Goal: Transaction & Acquisition: Book appointment/travel/reservation

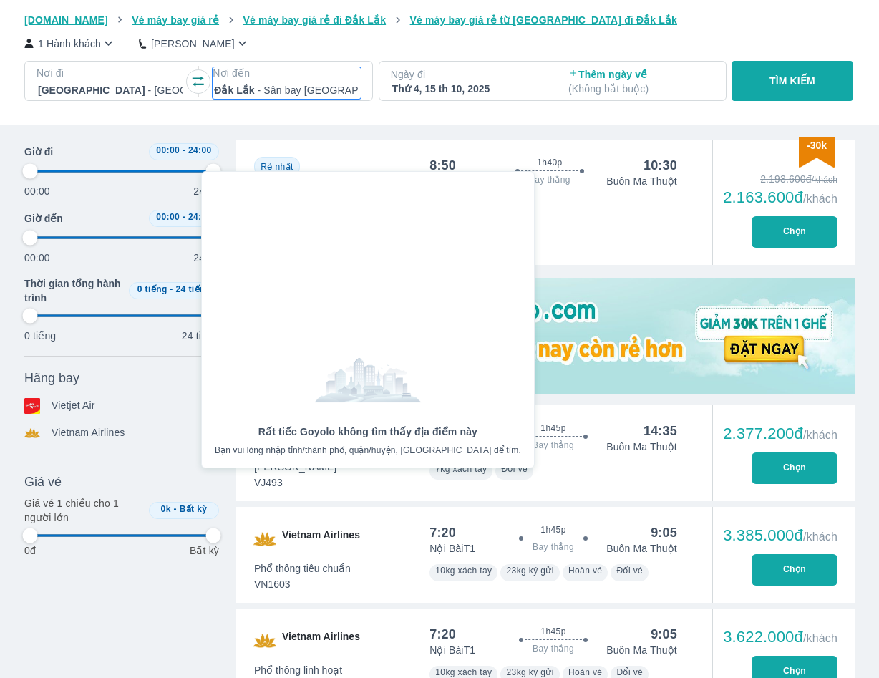
scroll to position [369, 0]
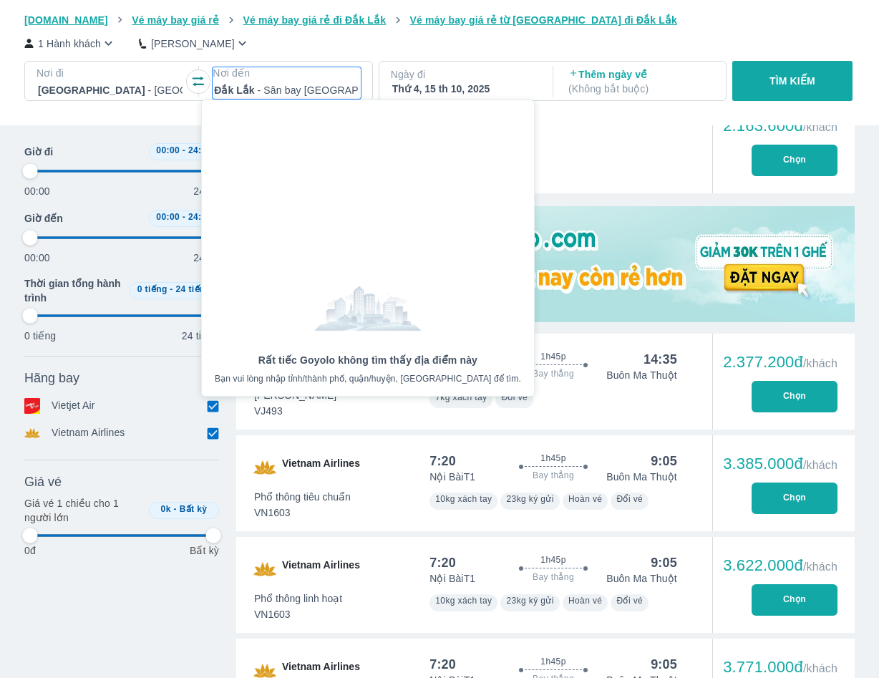
scroll to position [82, 0]
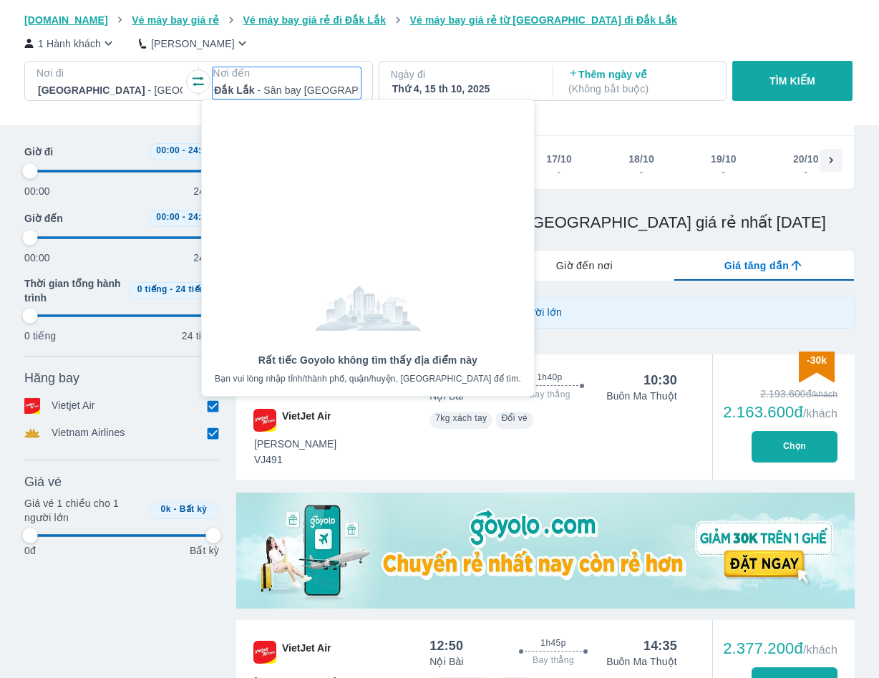
type input "97.9166666666667"
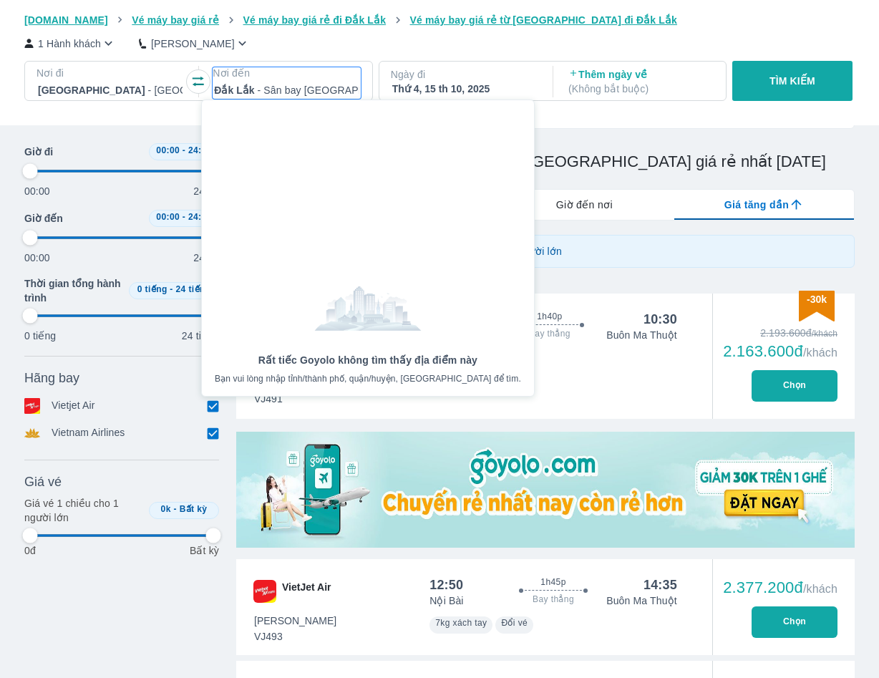
scroll to position [215, 0]
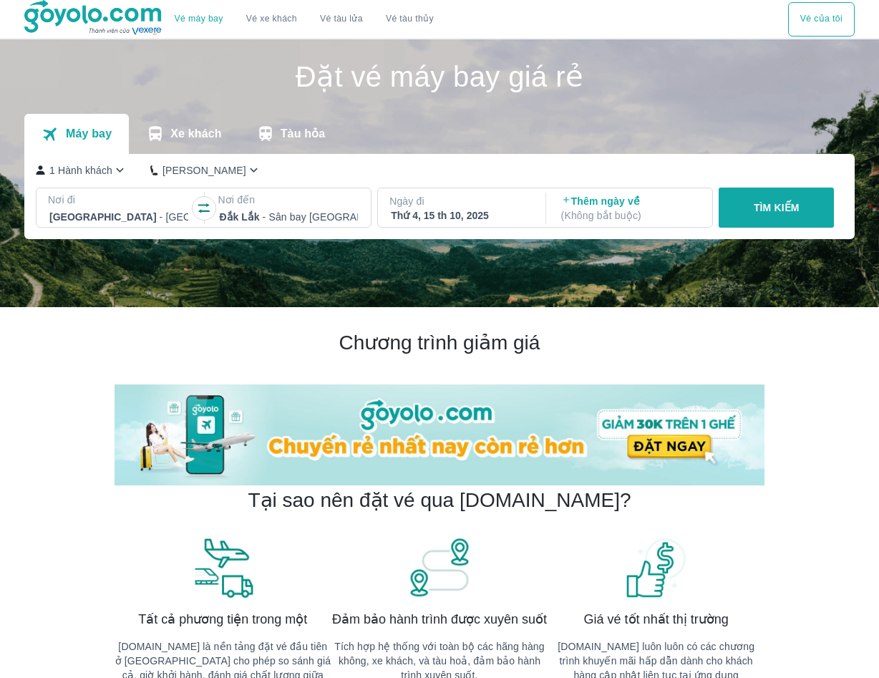
click at [787, 210] on p "TÌM KIẾM" at bounding box center [777, 208] width 46 height 14
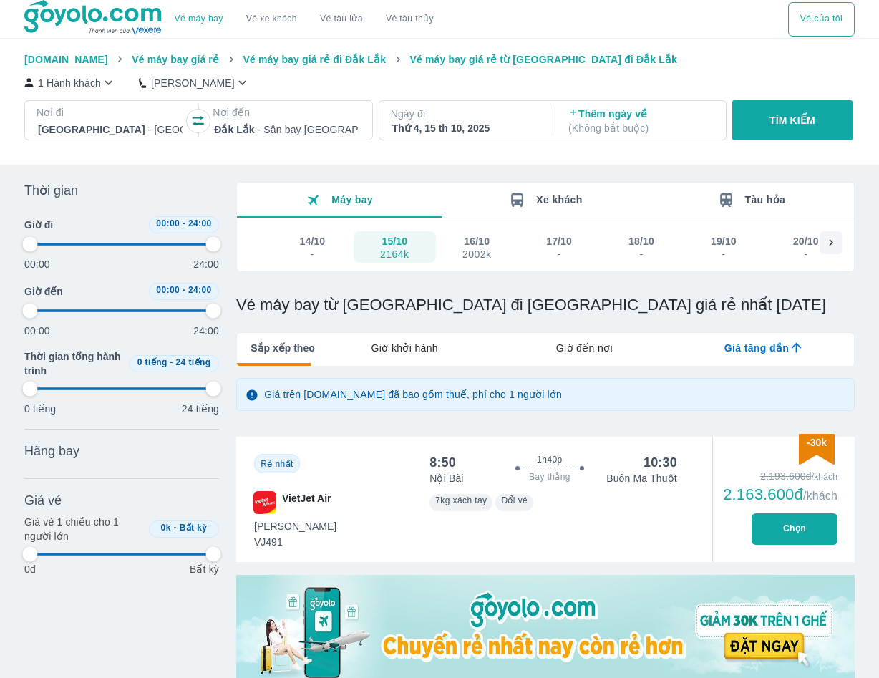
type input "97.9166666666667"
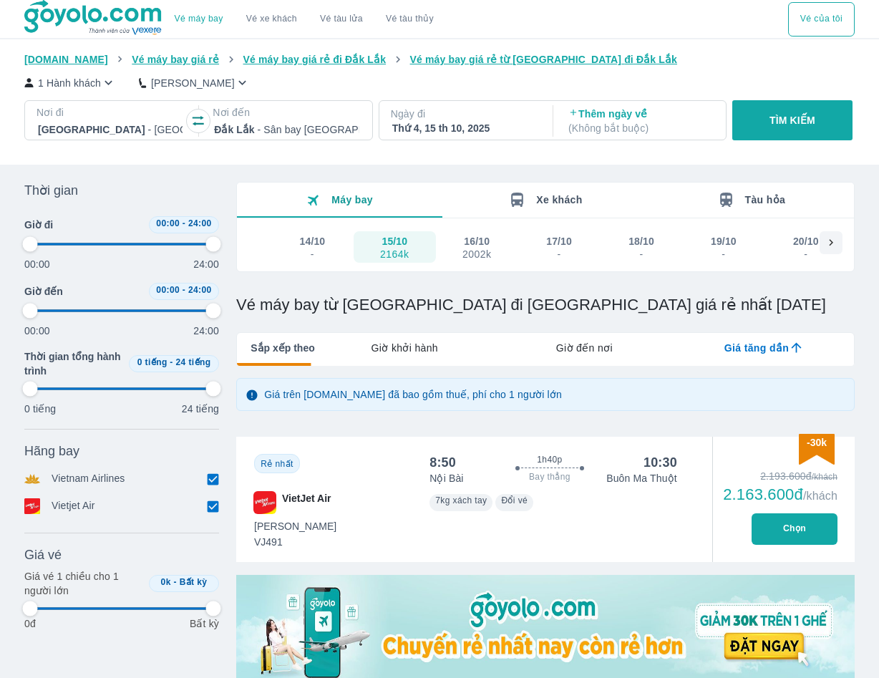
type input "97.9166666666667"
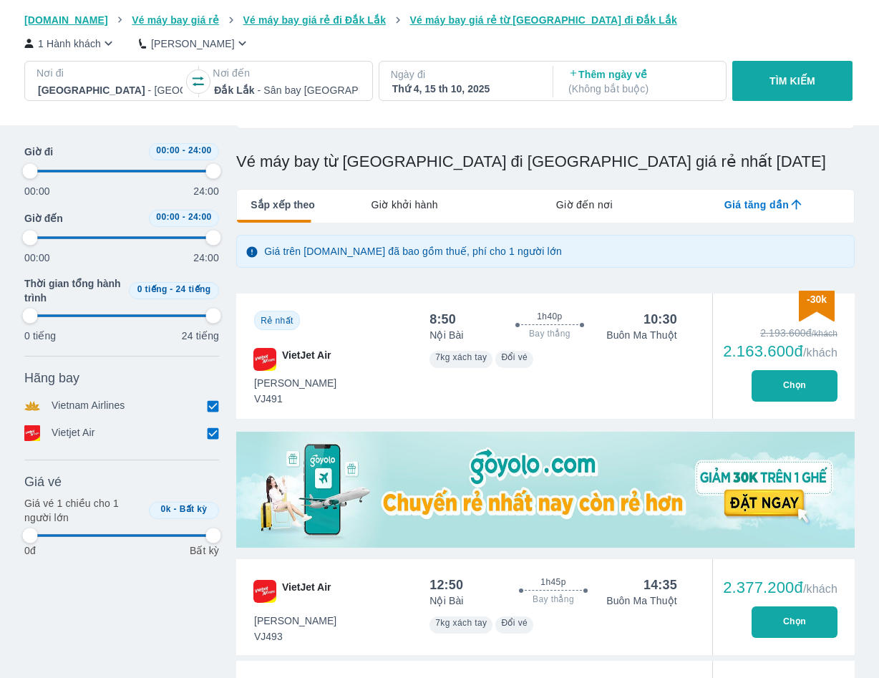
scroll to position [286, 0]
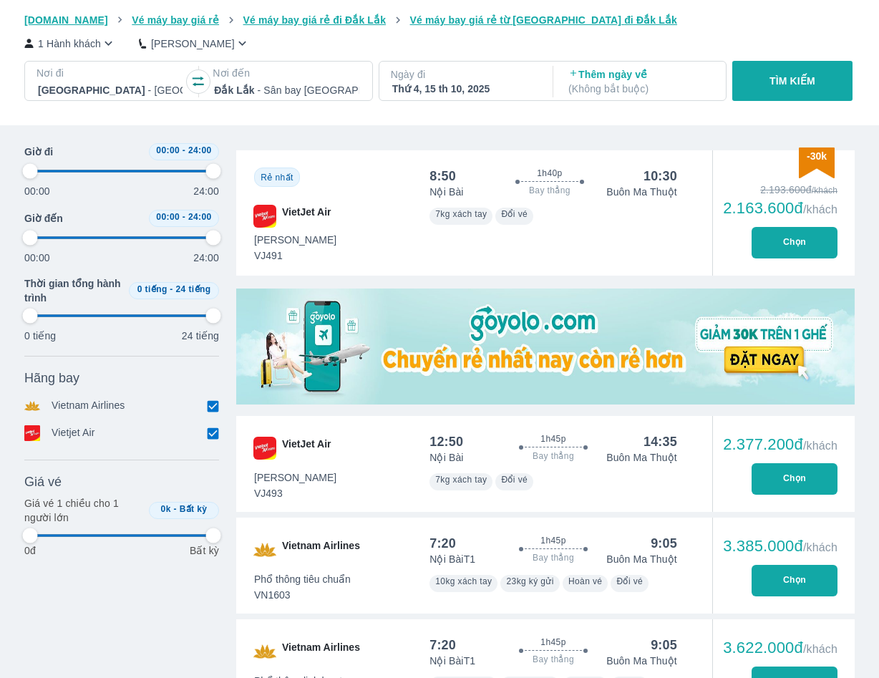
type input "97.9166666666667"
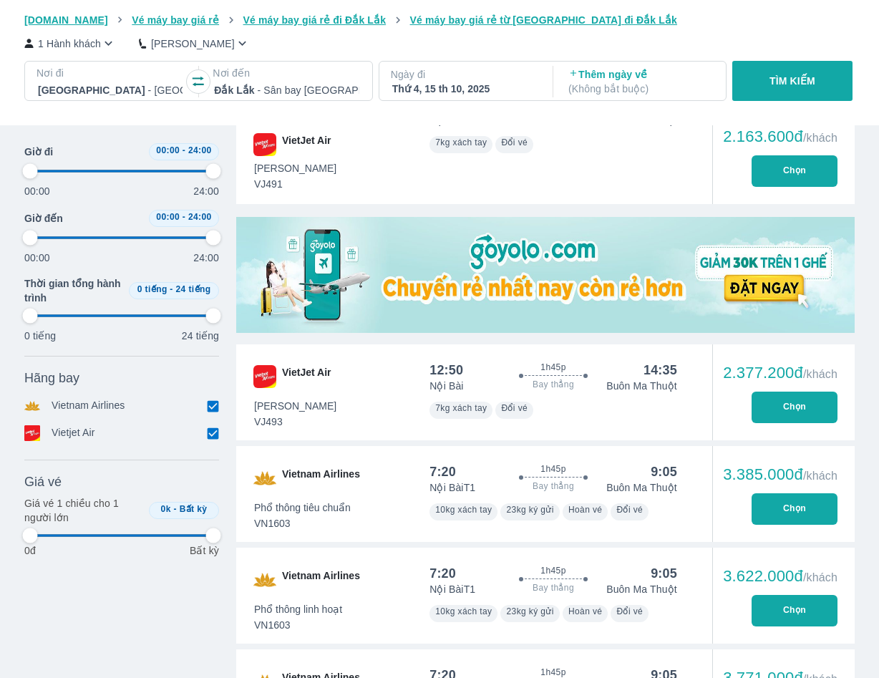
type input "97.9166666666667"
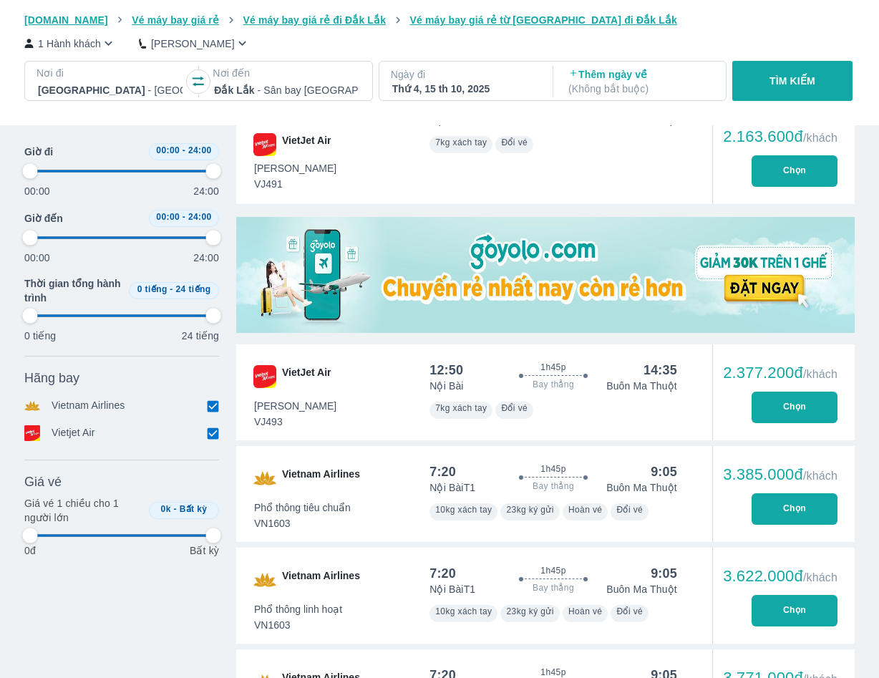
type input "97.9166666666667"
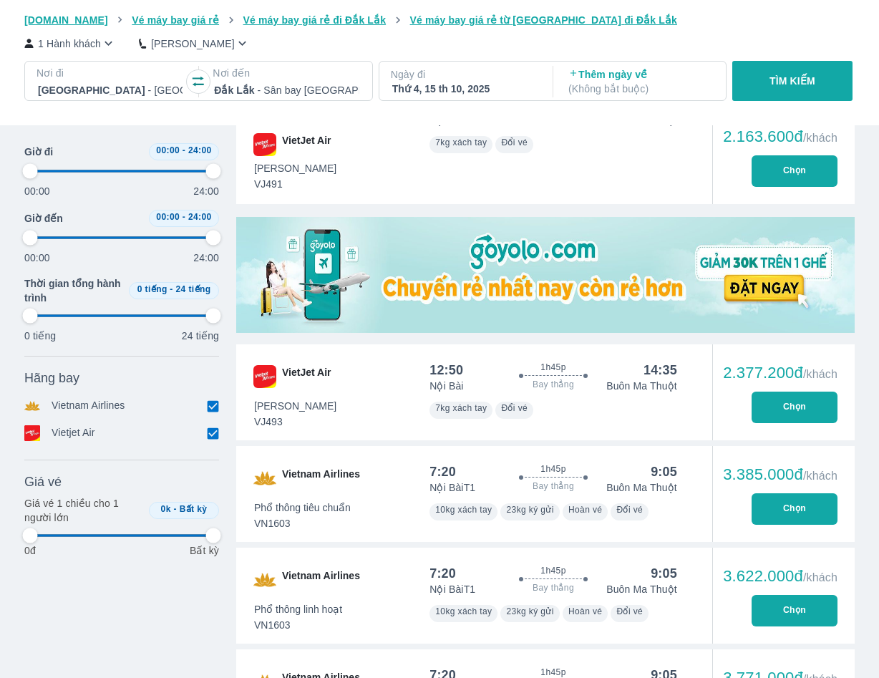
type input "97.9166666666667"
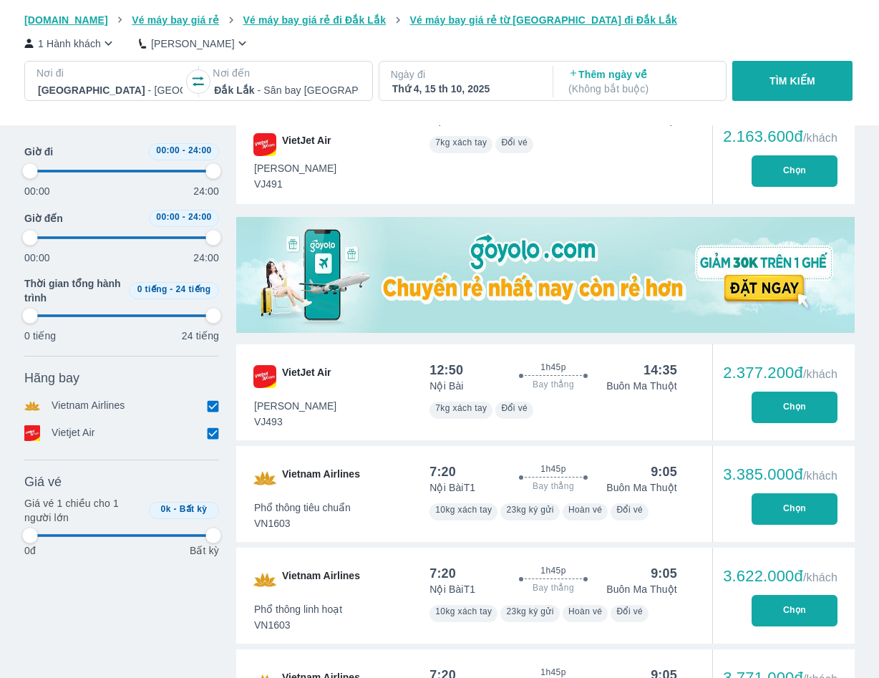
type input "97.9166666666667"
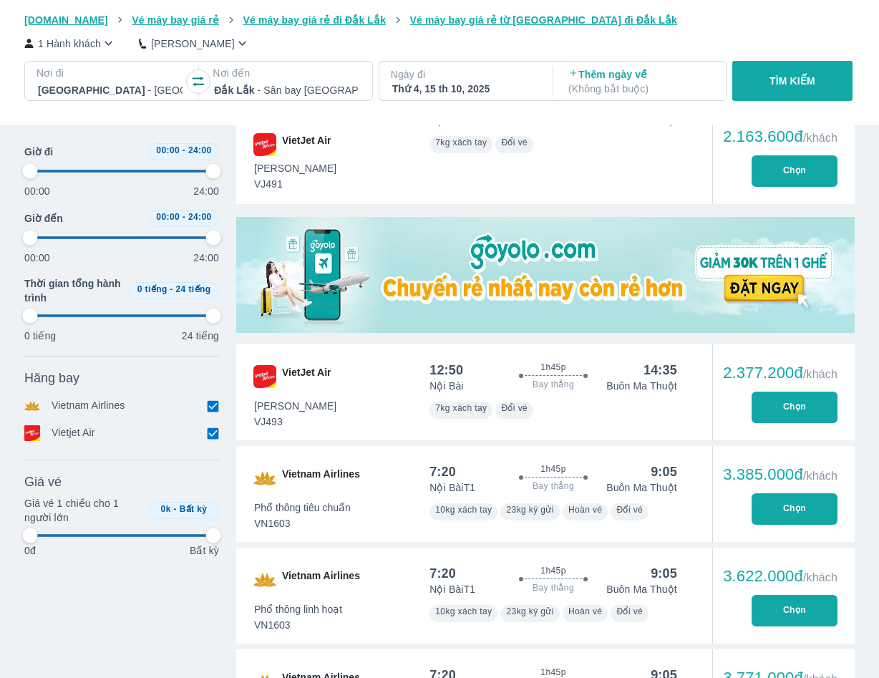
type input "97.9166666666667"
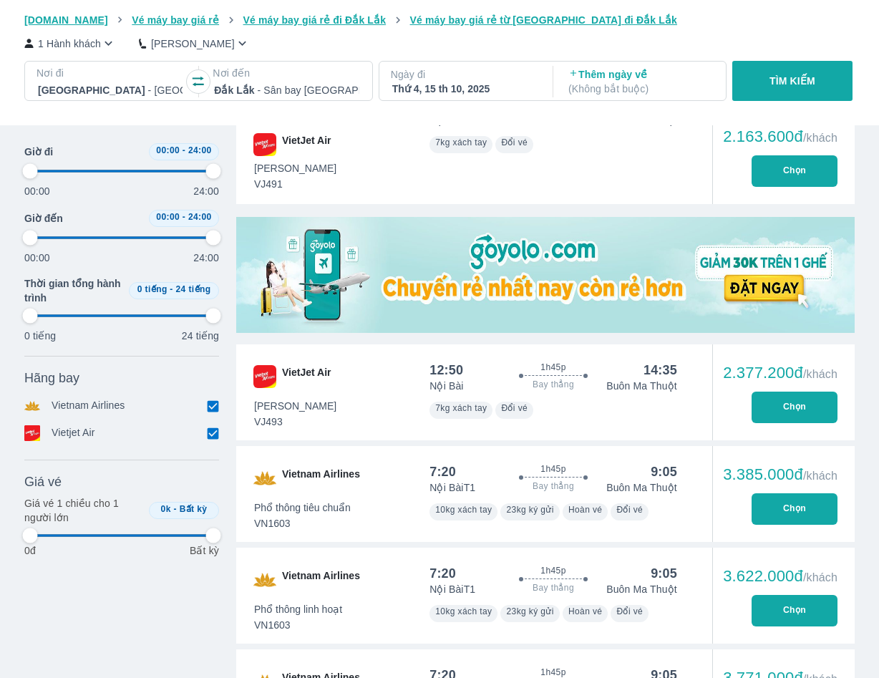
type input "97.9166666666667"
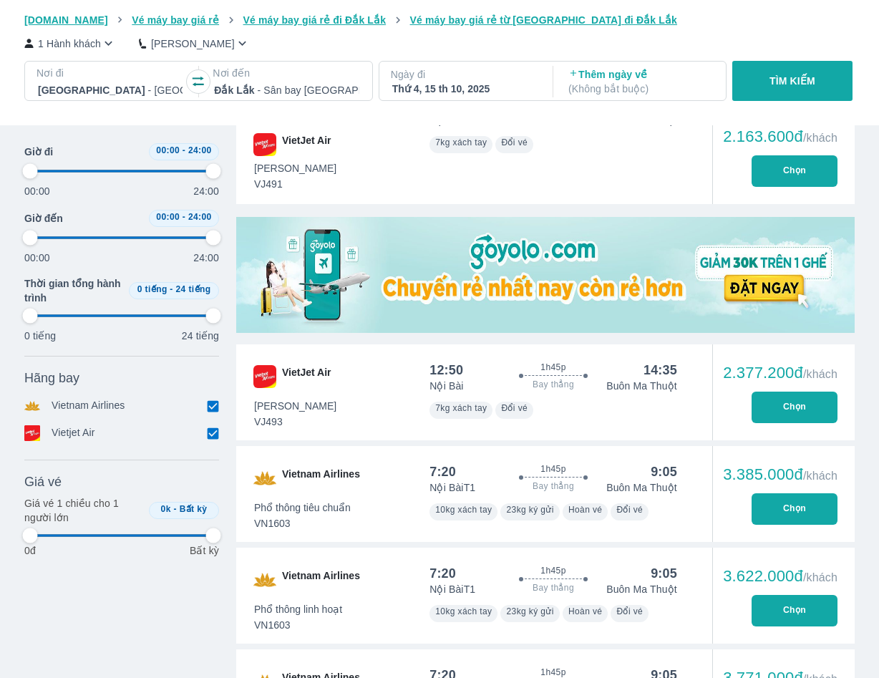
type input "97.9166666666667"
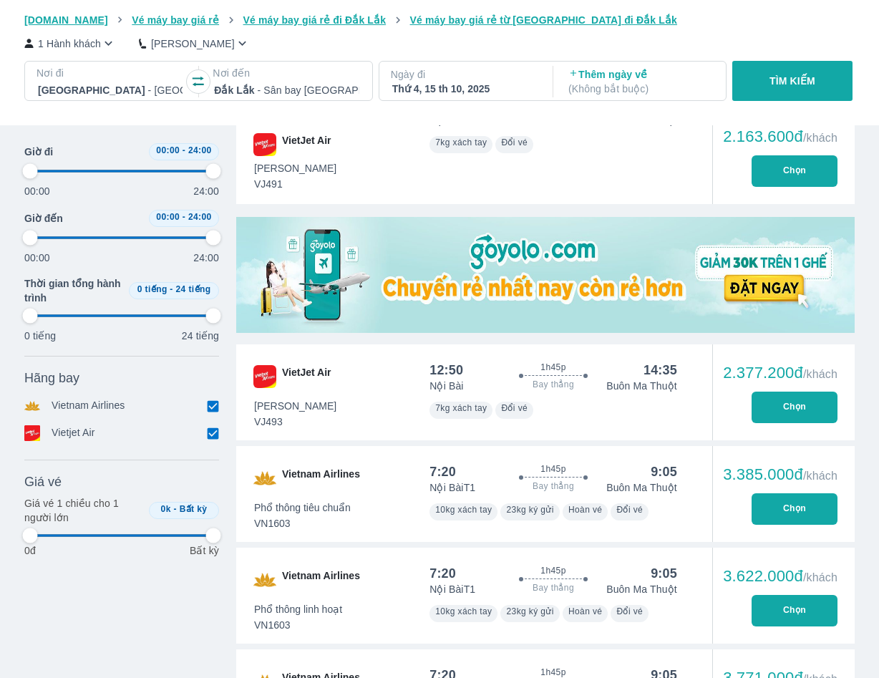
type input "97.9166666666667"
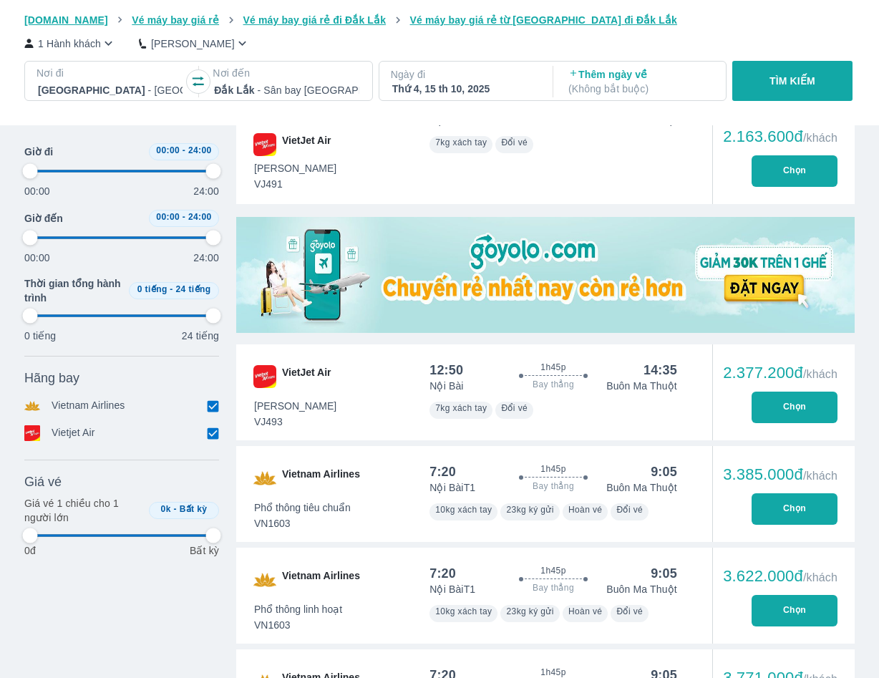
type input "97.9166666666667"
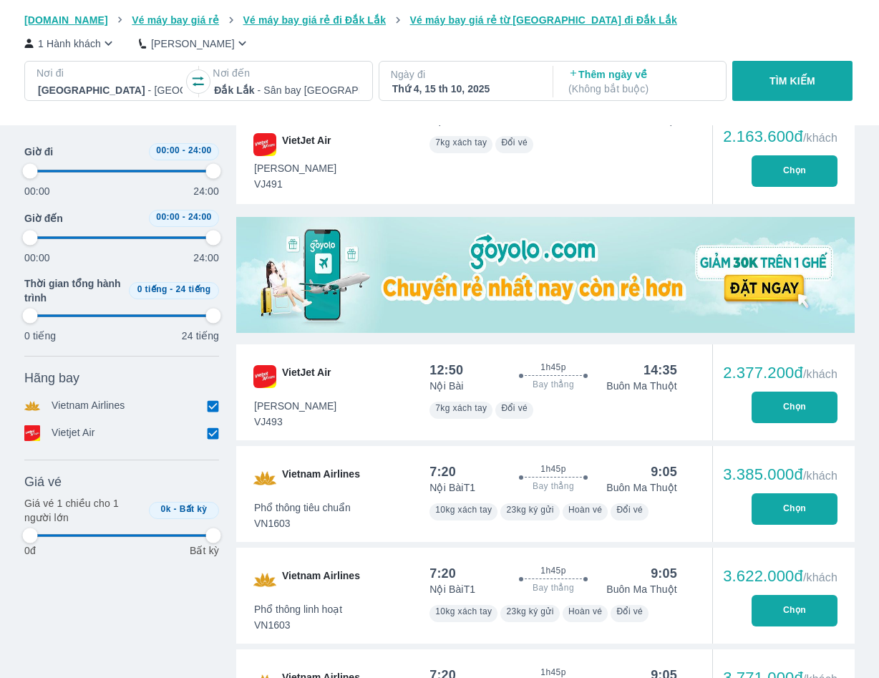
type input "97.9166666666667"
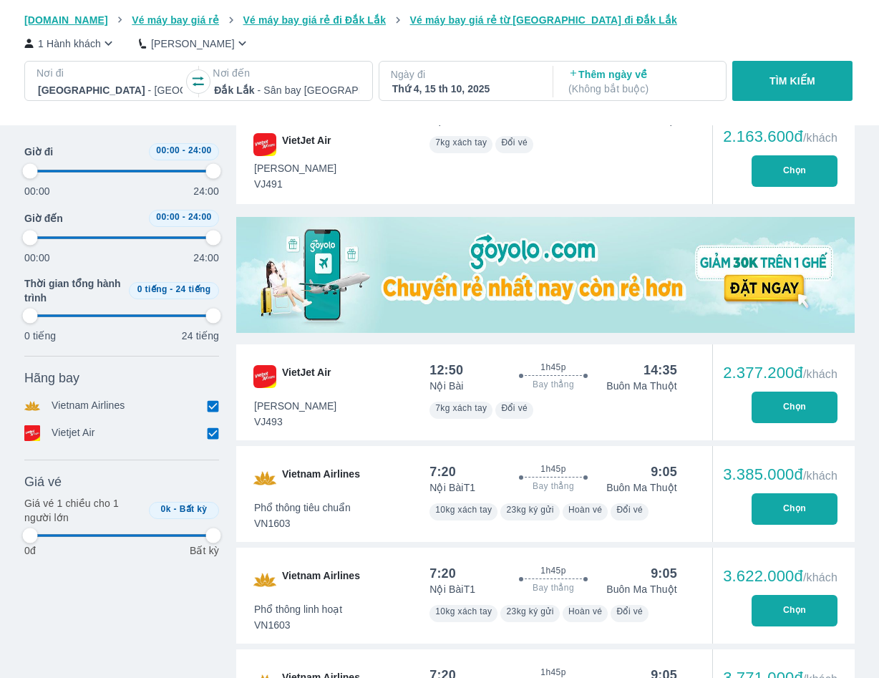
type input "97.9166666666667"
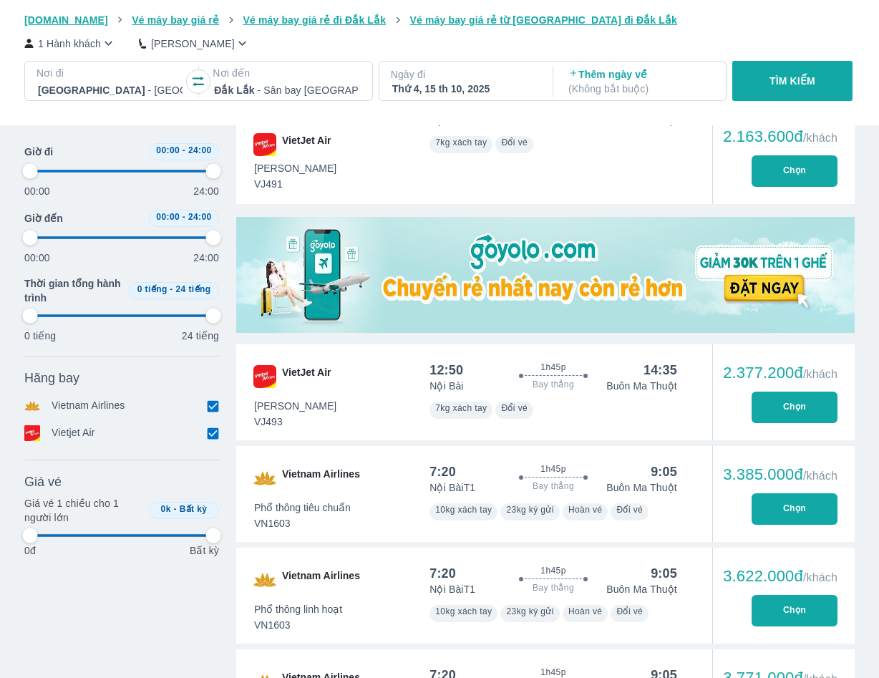
type input "97.9166666666667"
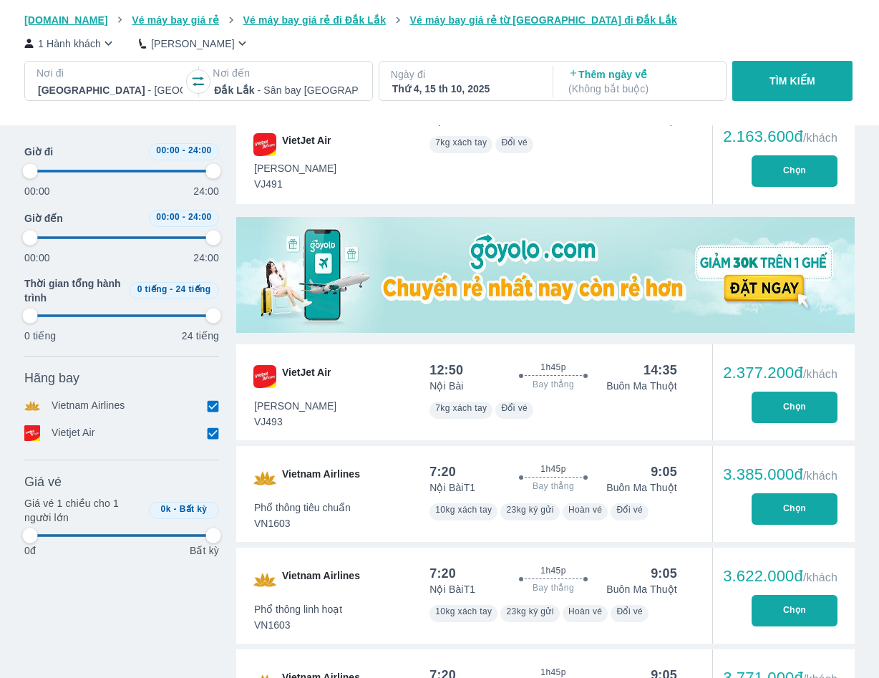
type input "97.9166666666667"
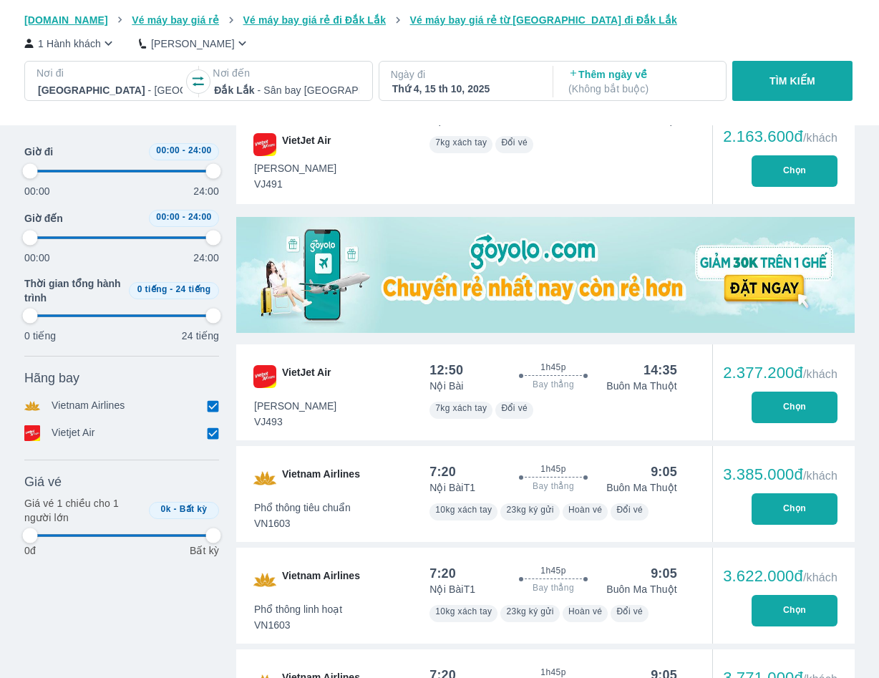
type input "97.9166666666667"
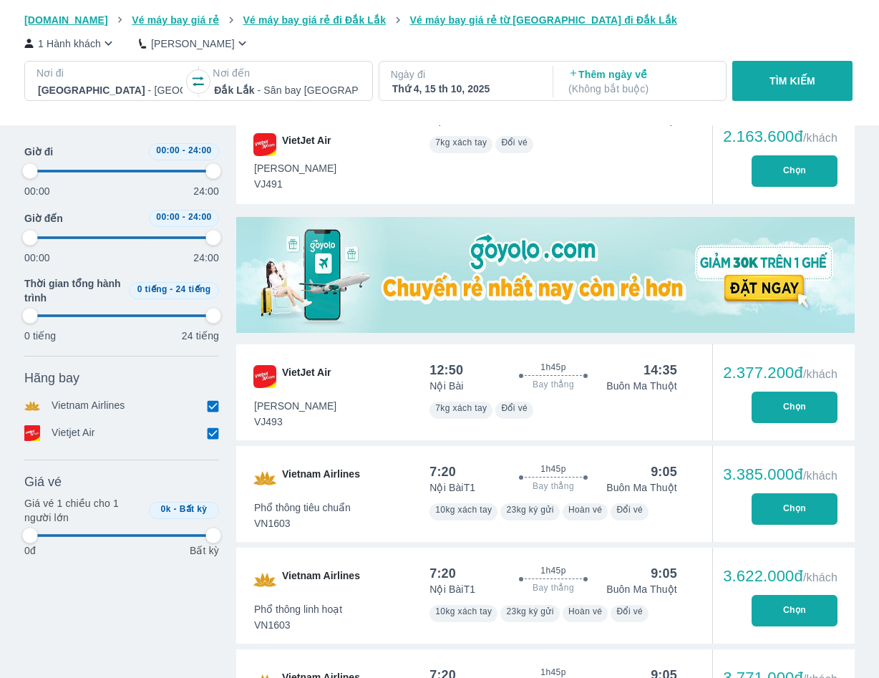
type input "97.9166666666667"
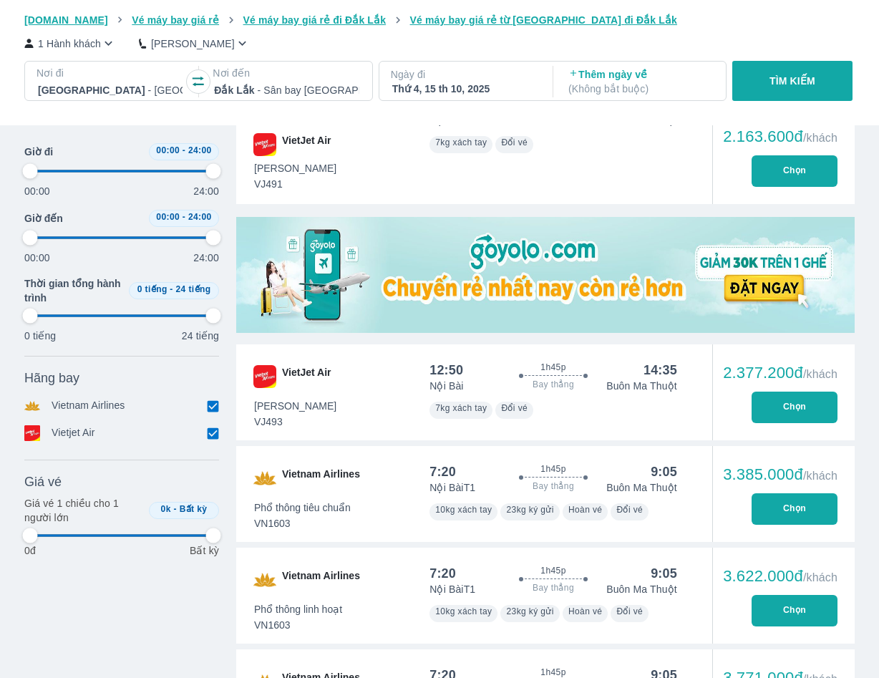
type input "97.9166666666667"
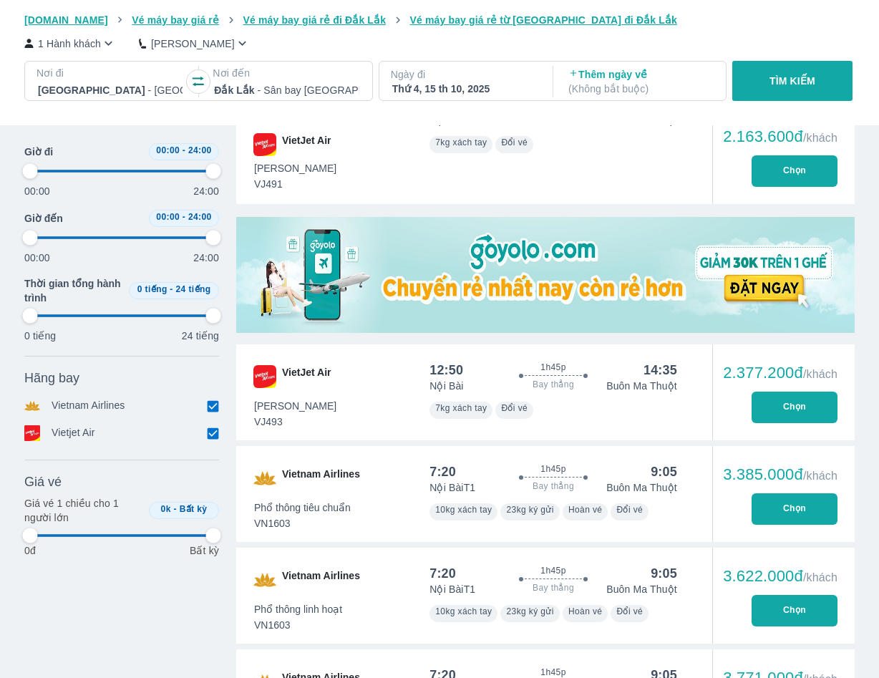
type input "97.9166666666667"
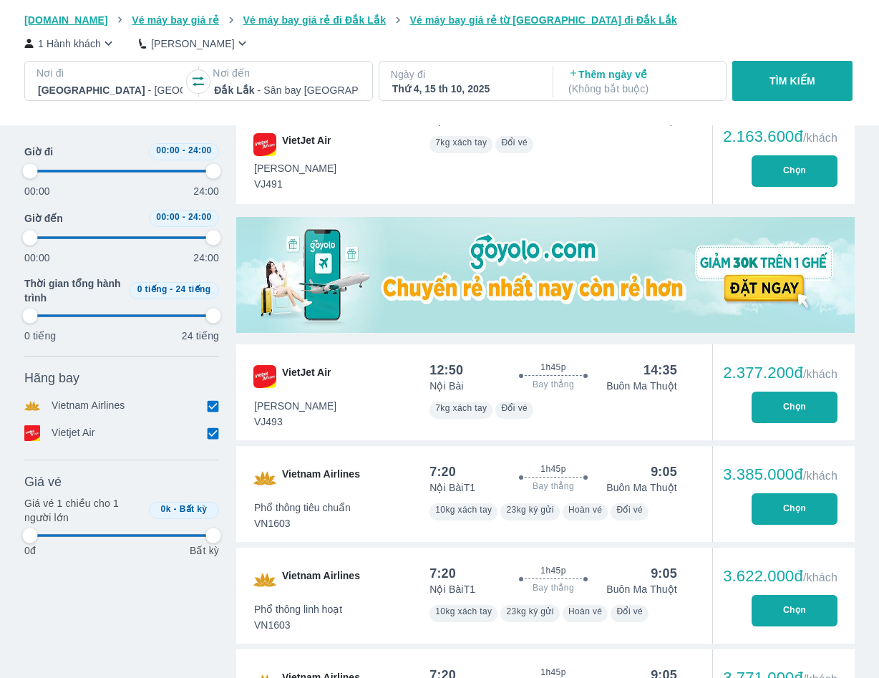
type input "97.9166666666667"
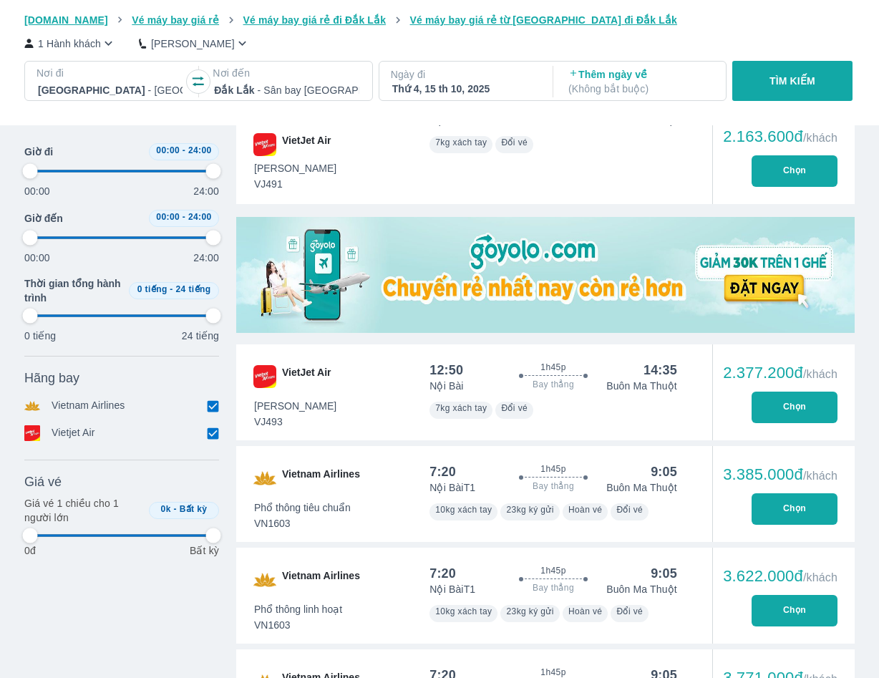
type input "97.9166666666667"
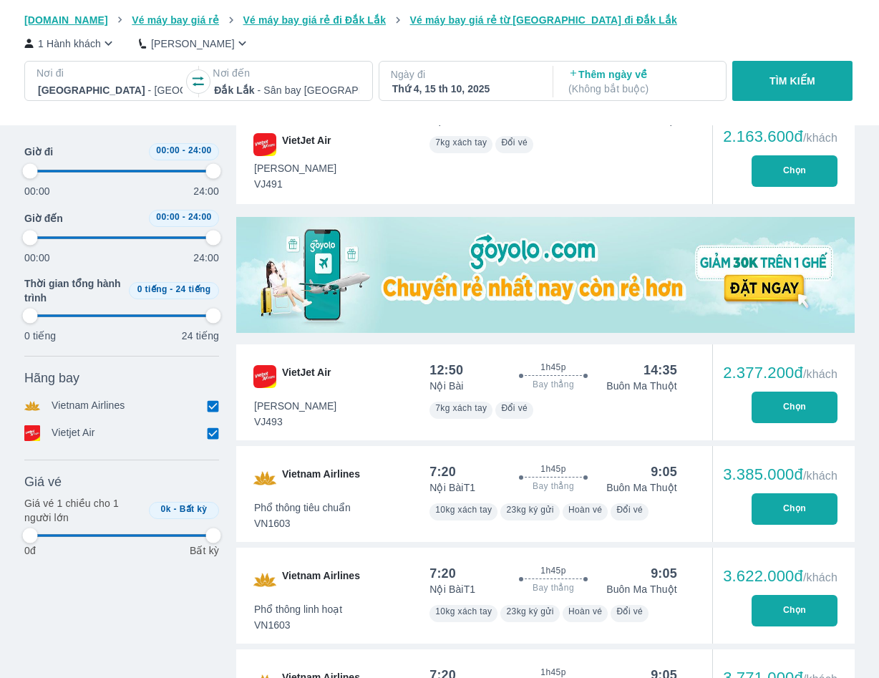
type input "97.9166666666667"
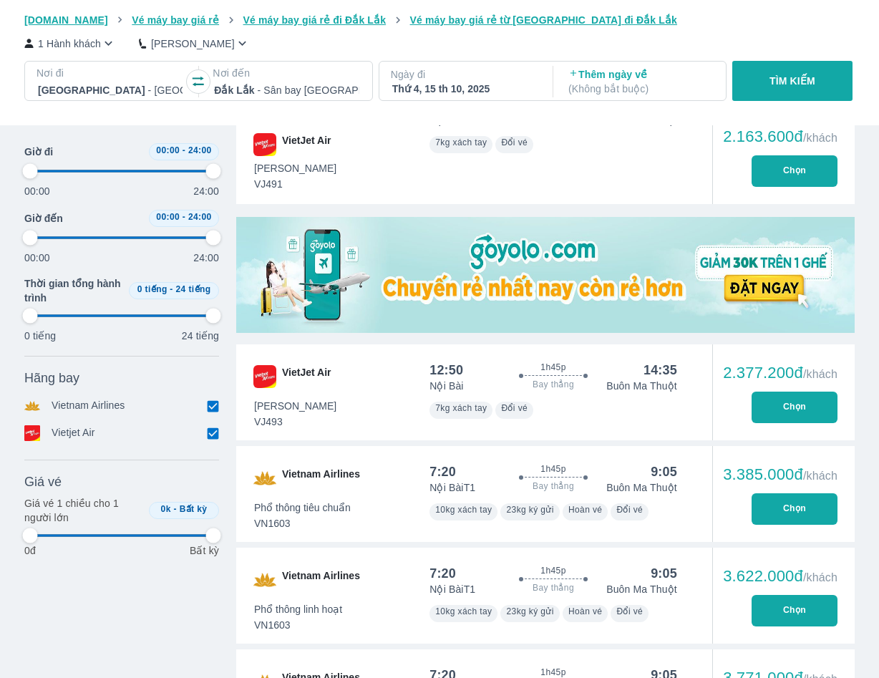
type input "97.9166666666667"
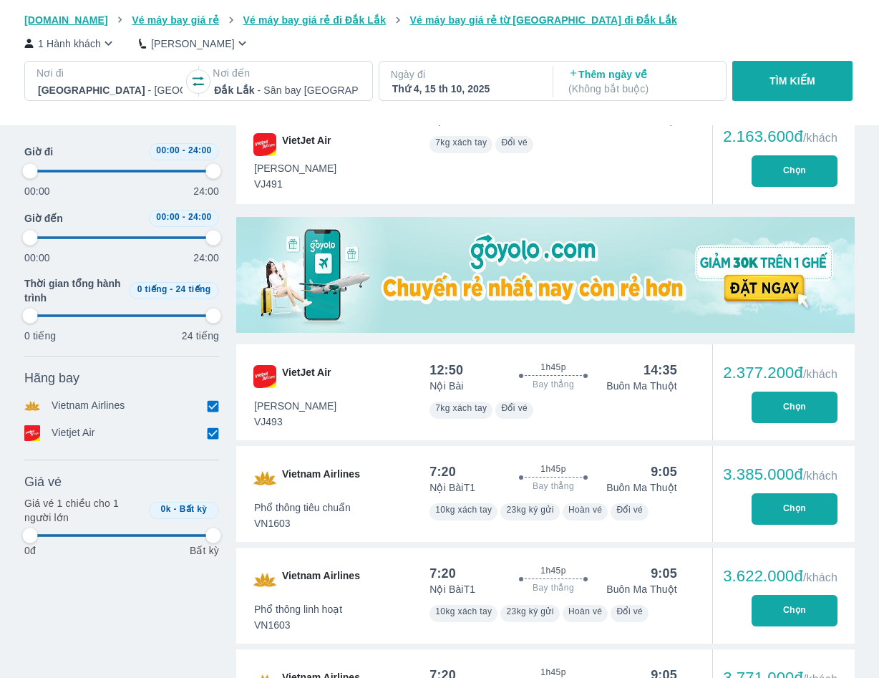
type input "97.9166666666667"
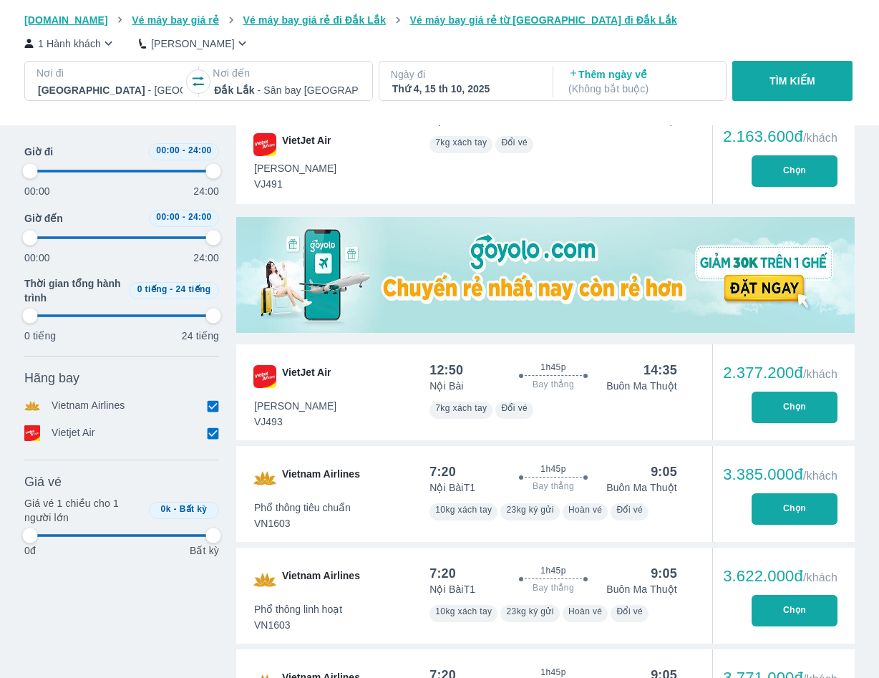
type input "97.9166666666667"
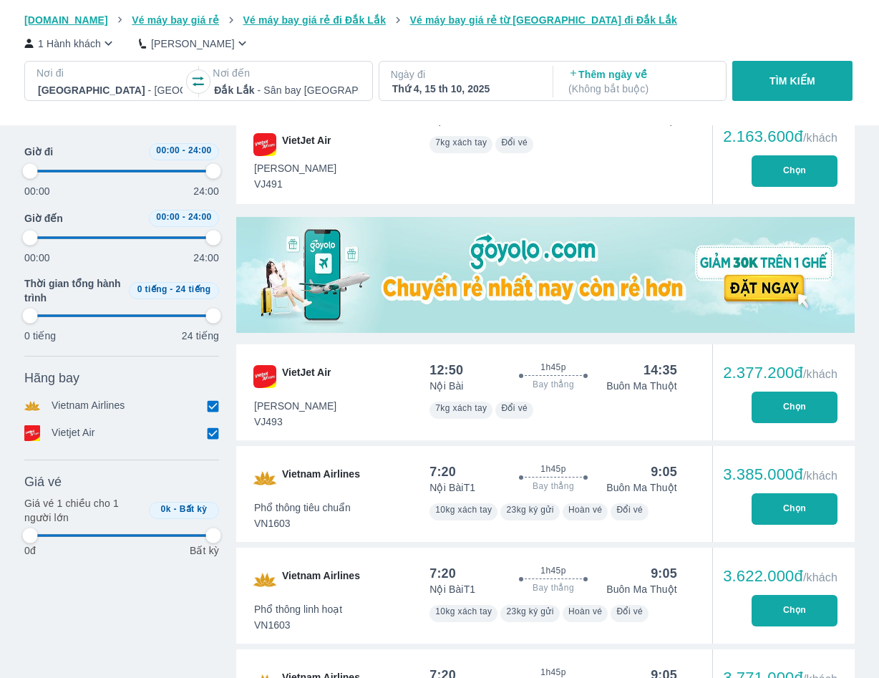
type input "97.9166666666667"
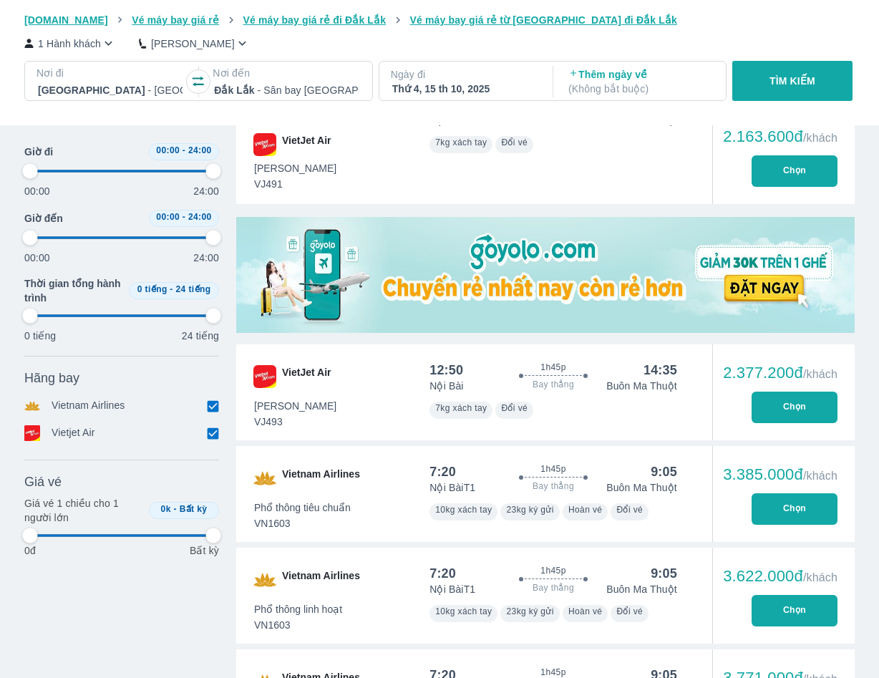
type input "97.9166666666667"
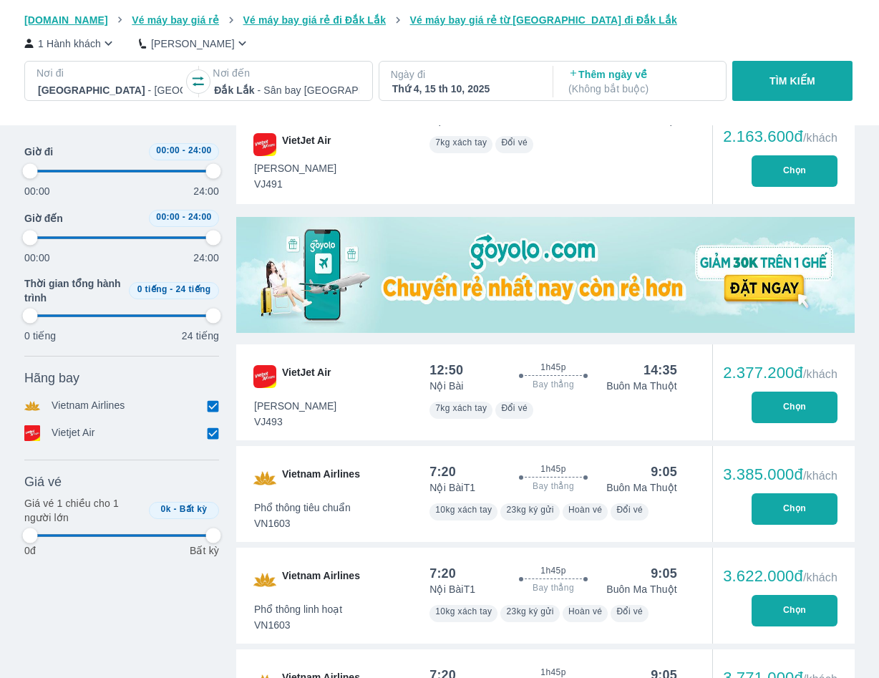
type input "97.9166666666667"
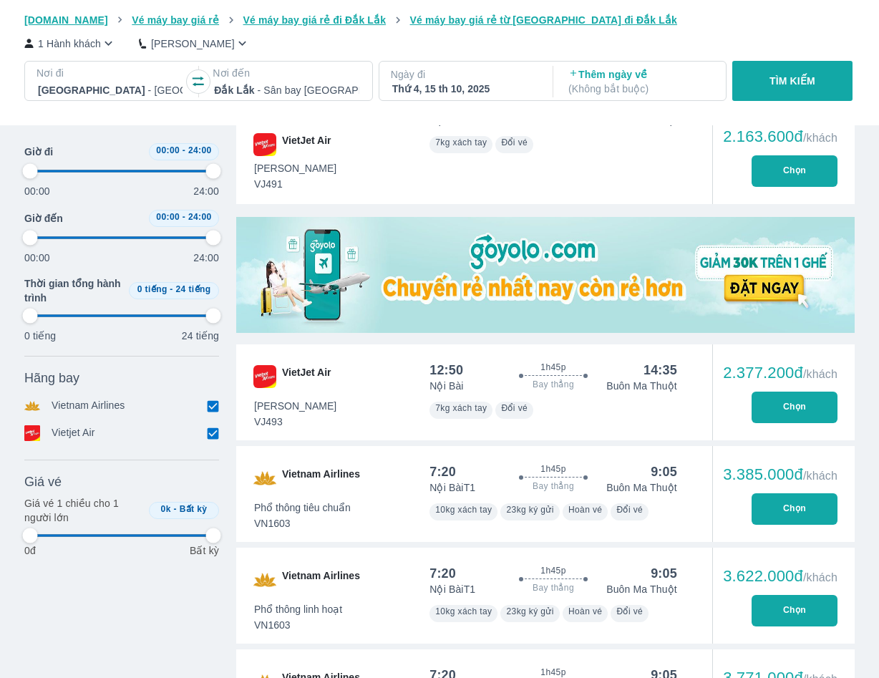
type input "97.9166666666667"
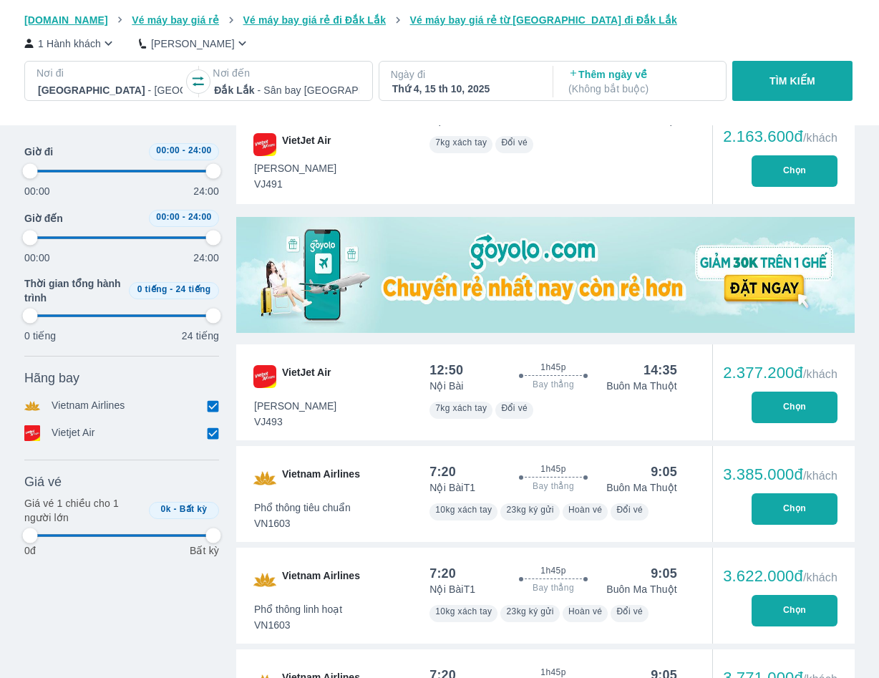
type input "97.9166666666667"
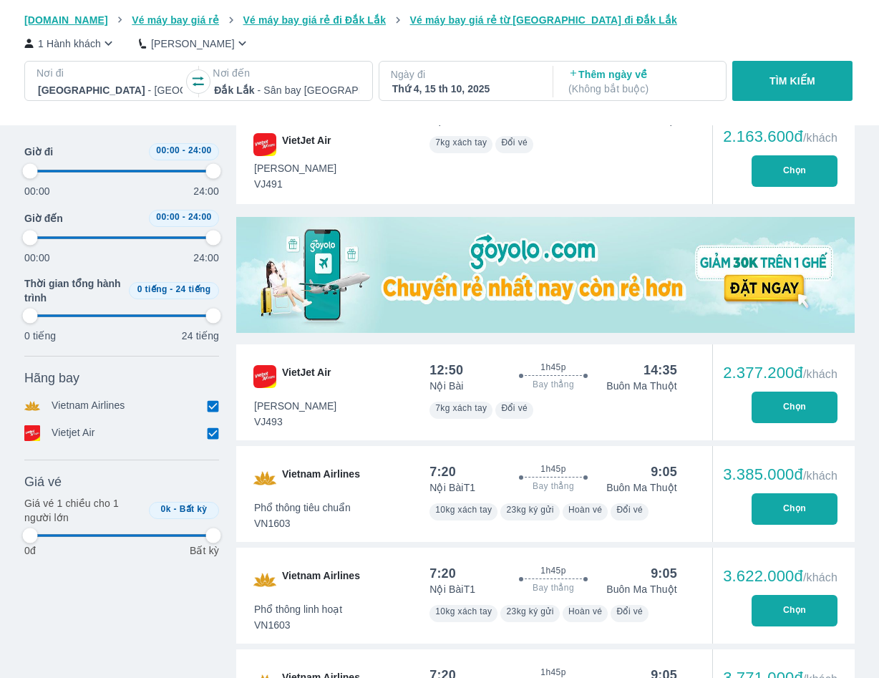
type input "97.9166666666667"
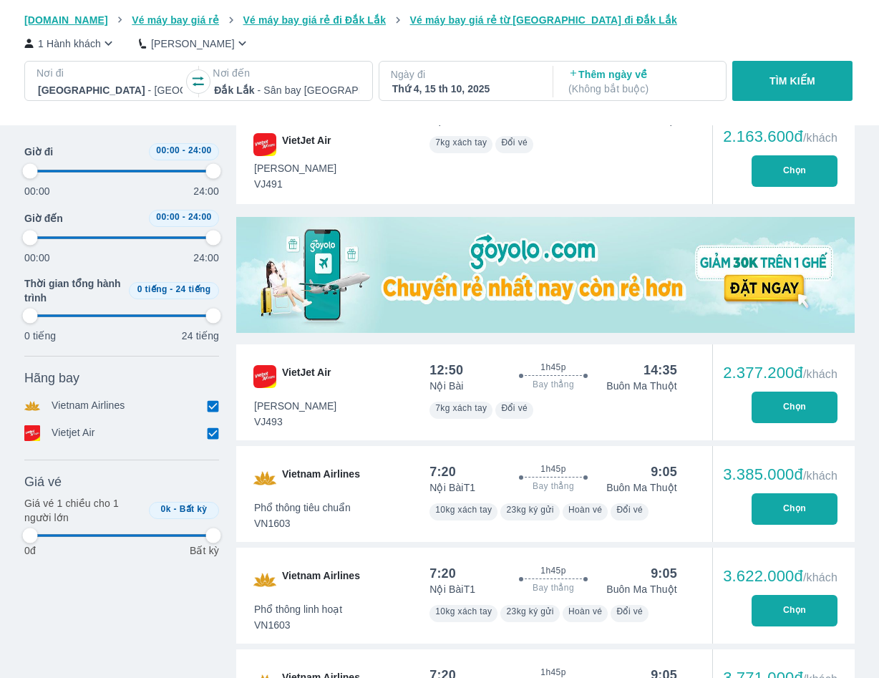
type input "97.9166666666667"
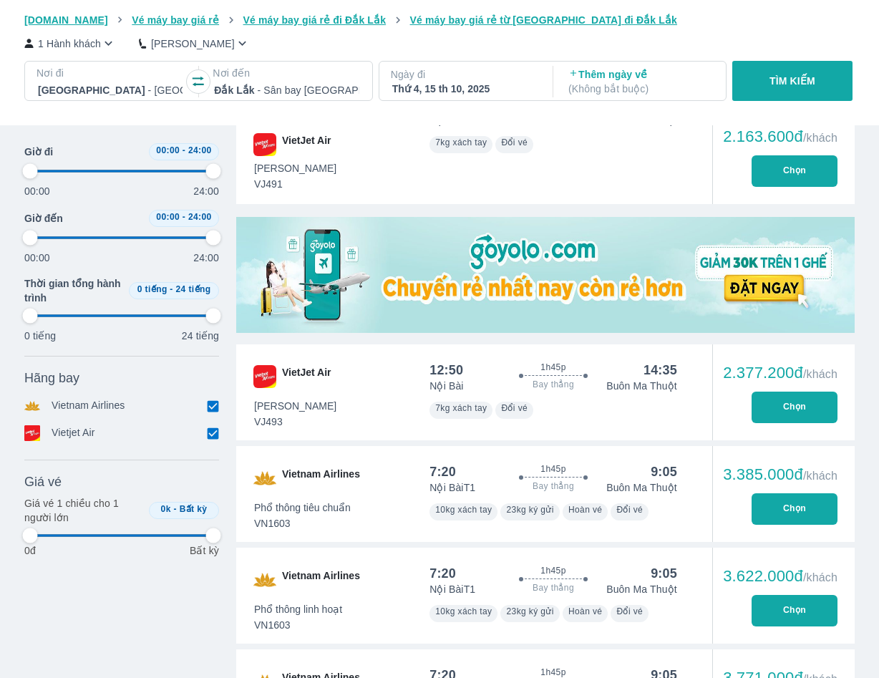
type input "97.9166666666667"
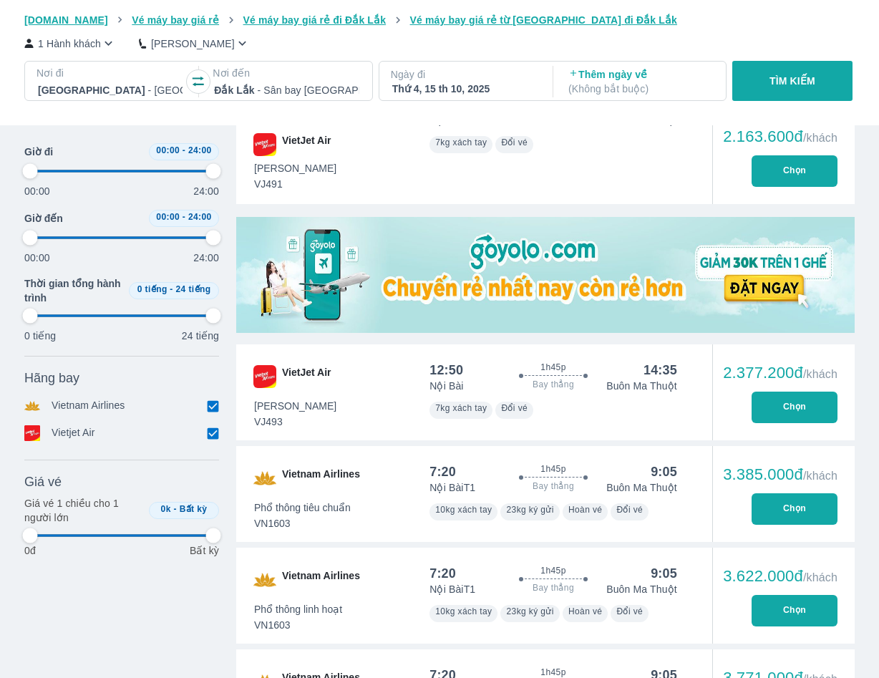
type input "97.9166666666667"
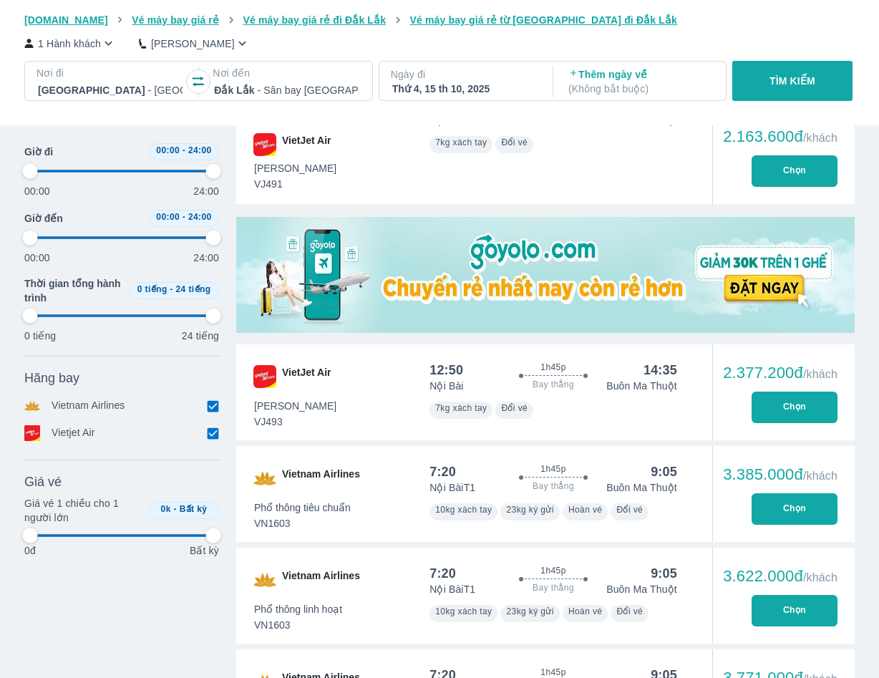
type input "97.9166666666667"
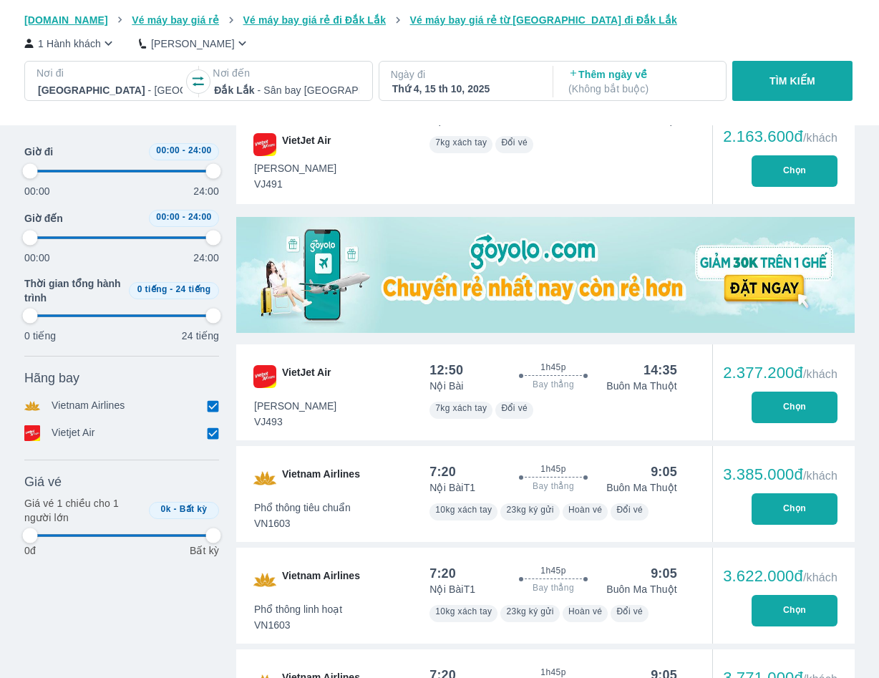
type input "97.9166666666667"
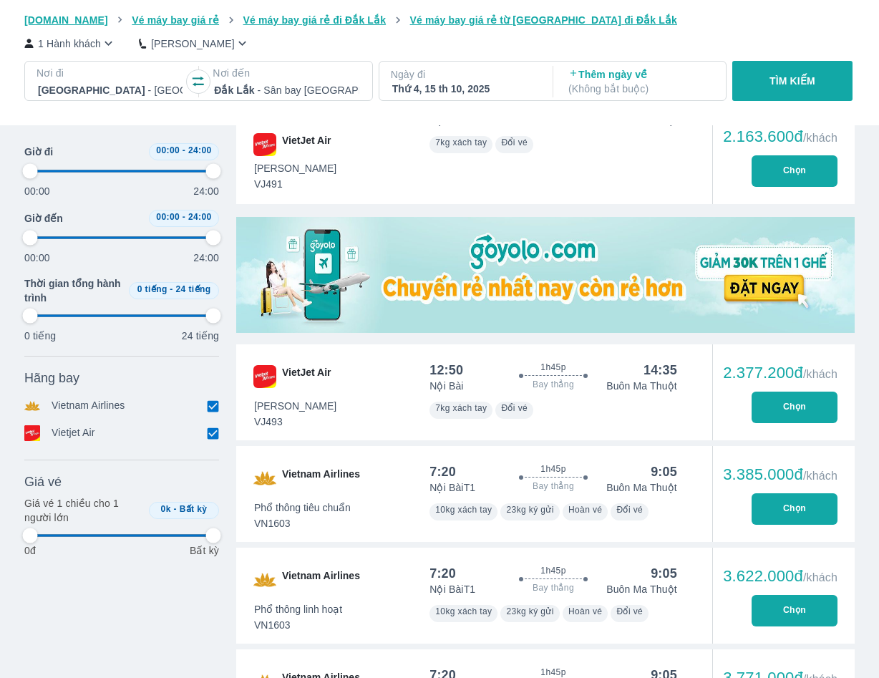
type input "97.9166666666667"
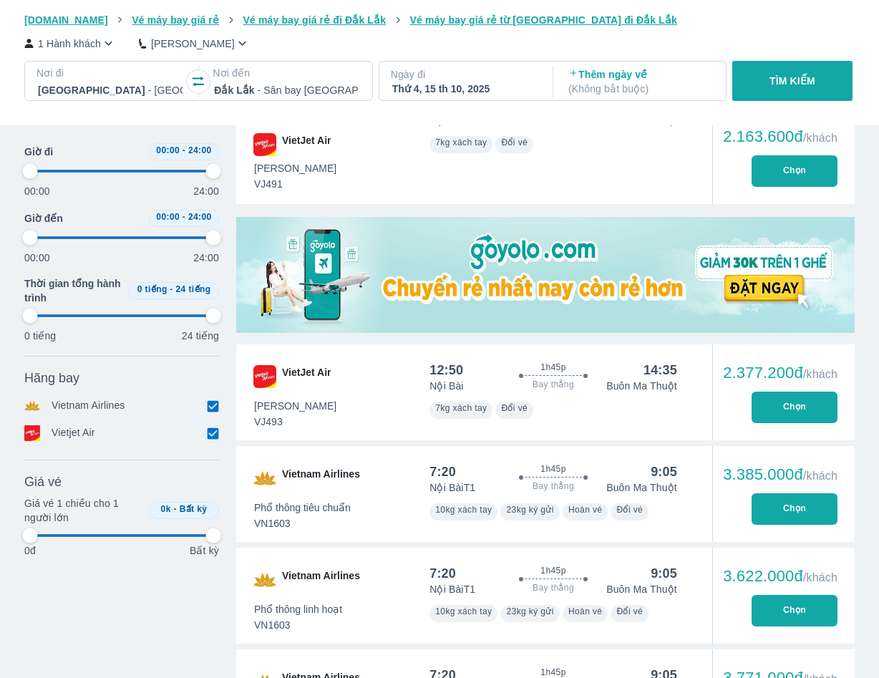
type input "97.9166666666667"
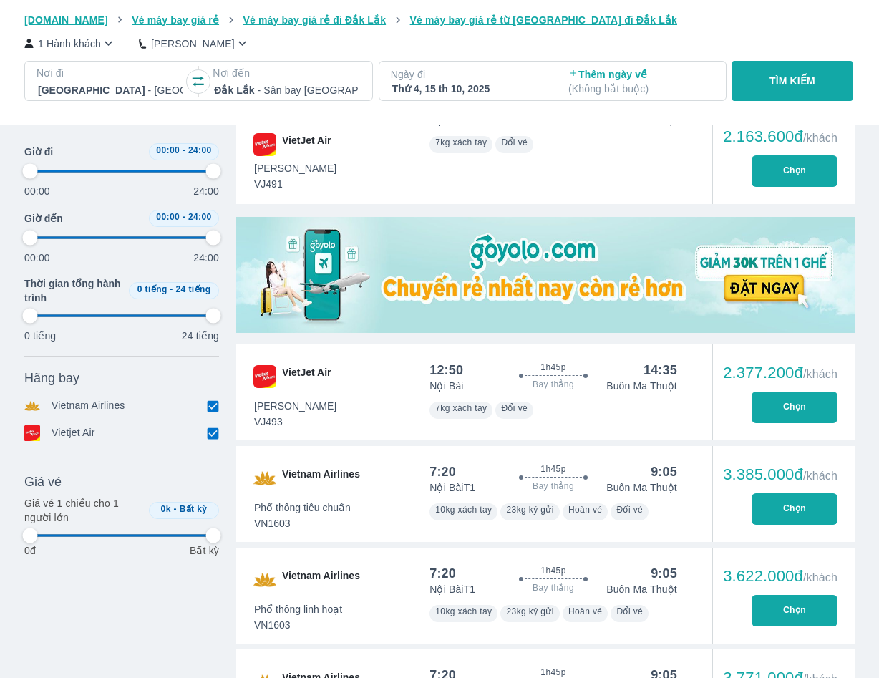
type input "97.9166666666667"
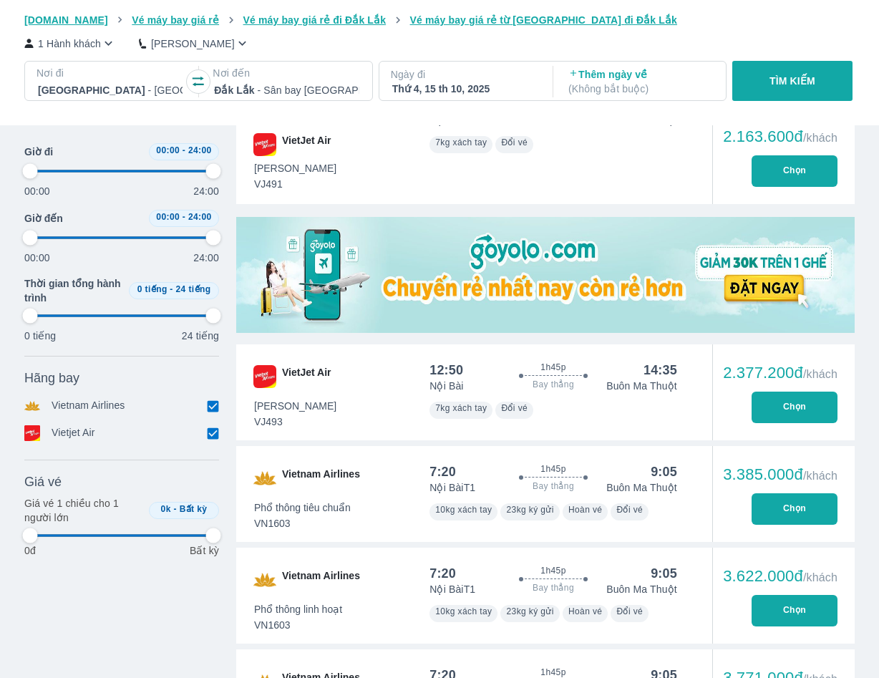
type input "97.9166666666667"
